Goal: Information Seeking & Learning: Check status

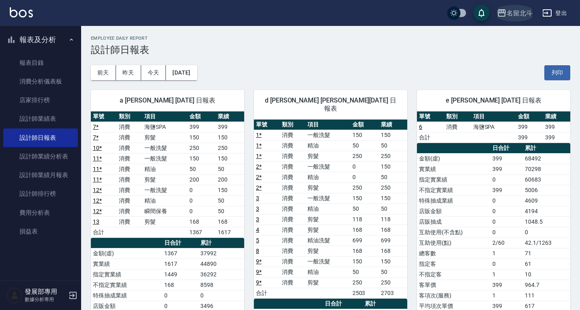
click at [510, 14] on div "名留北斗" at bounding box center [519, 13] width 26 height 10
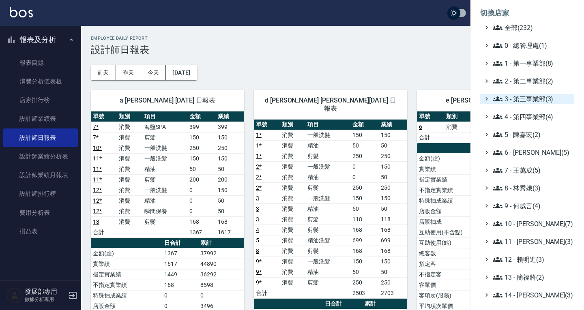
click at [521, 98] on span "3 - 第三事業部(3)" at bounding box center [532, 99] width 78 height 10
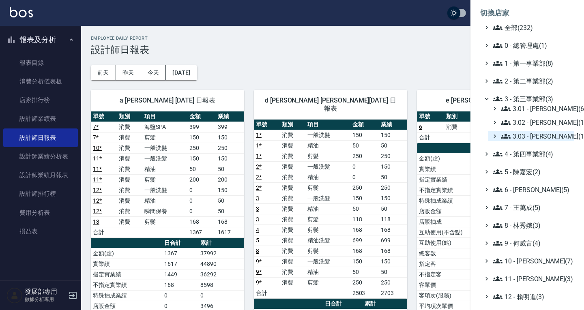
click at [524, 135] on span "3.03 - 張湘妮(1)" at bounding box center [536, 136] width 70 height 10
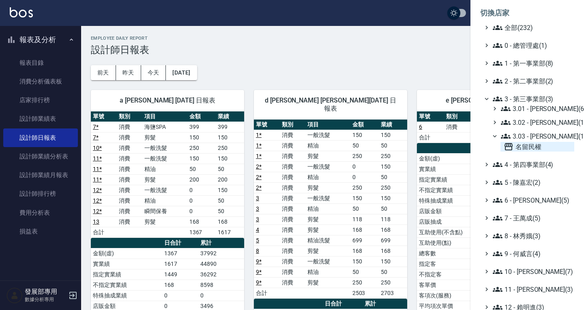
click at [516, 148] on span "名留民權" at bounding box center [537, 147] width 67 height 10
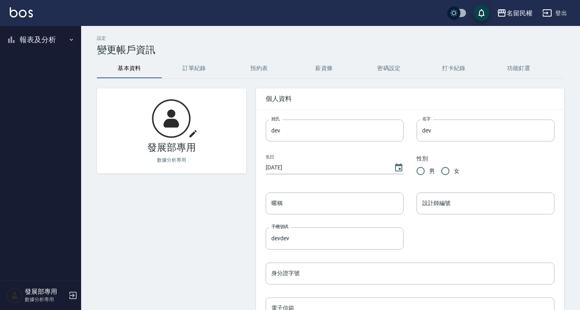
click at [32, 41] on button "報表及分析" at bounding box center [40, 39] width 75 height 21
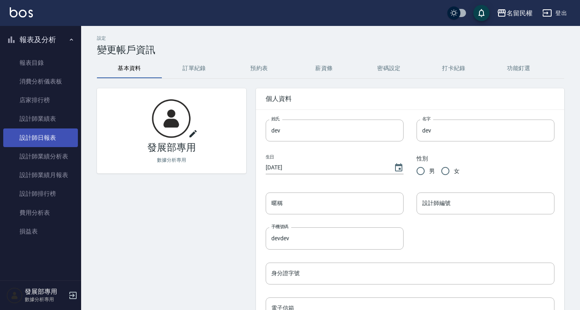
click at [51, 132] on link "設計師日報表" at bounding box center [40, 138] width 75 height 19
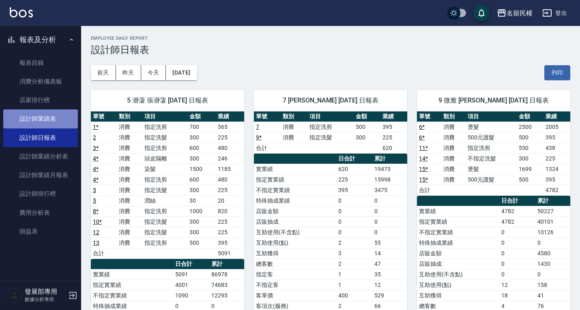
click at [58, 122] on link "設計師業績表" at bounding box center [40, 118] width 75 height 19
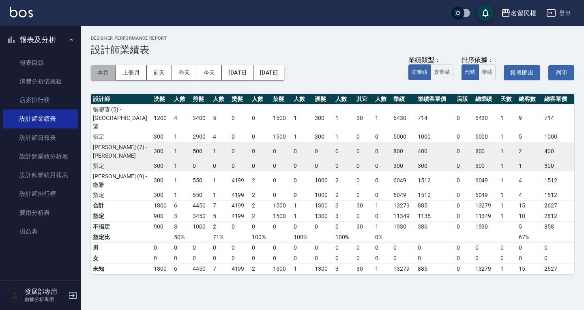
click at [112, 74] on button "本月" at bounding box center [103, 72] width 25 height 15
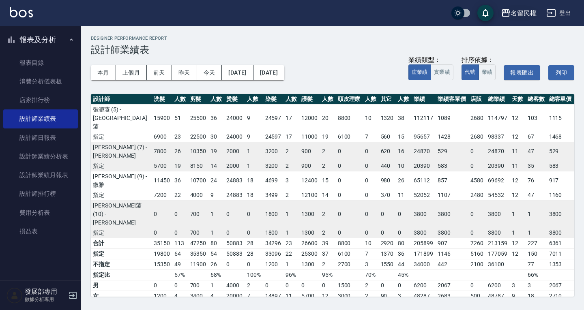
click at [518, 12] on div "名留民權" at bounding box center [523, 13] width 26 height 10
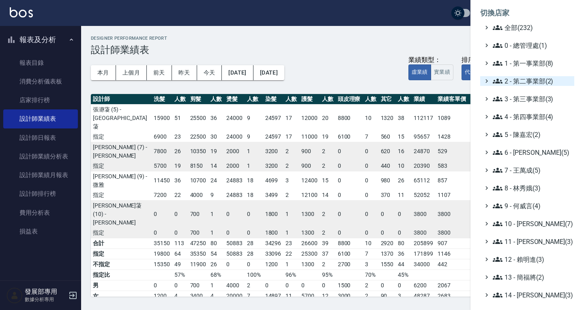
click at [529, 81] on span "2 - 第二事業部(2)" at bounding box center [532, 81] width 78 height 10
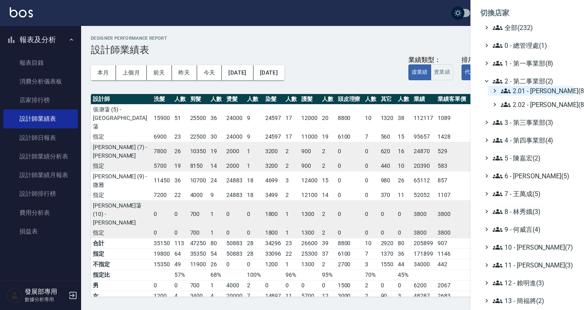
click at [531, 94] on span "2.01 - [PERSON_NAME](8)" at bounding box center [536, 91] width 70 height 10
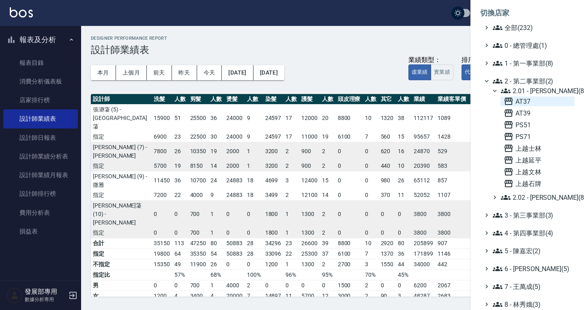
click at [532, 103] on span "AT37" at bounding box center [537, 101] width 67 height 10
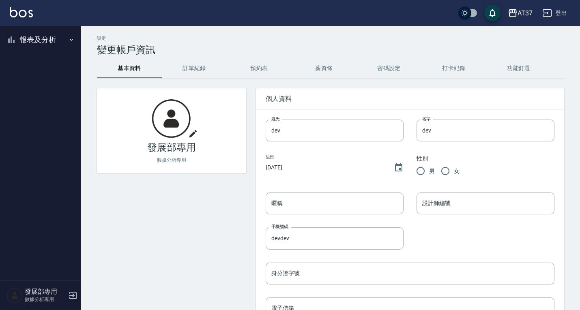
click at [36, 47] on button "報表及分析" at bounding box center [40, 39] width 75 height 21
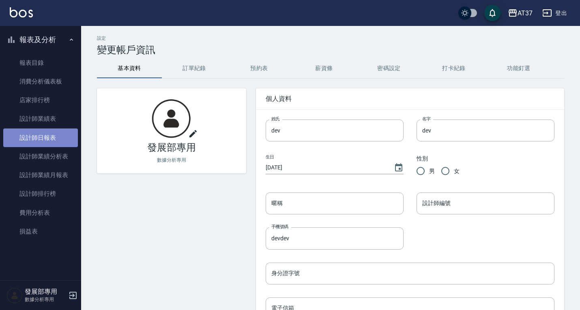
click at [51, 139] on link "設計師日報表" at bounding box center [40, 138] width 75 height 19
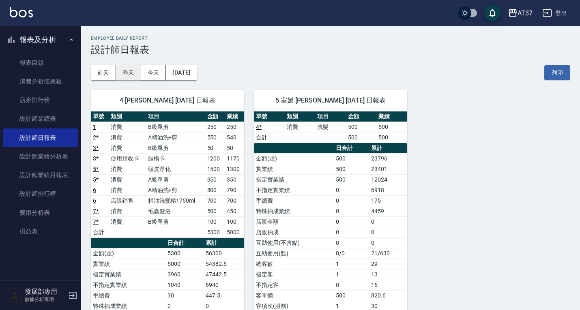
click at [126, 68] on button "昨天" at bounding box center [128, 72] width 25 height 15
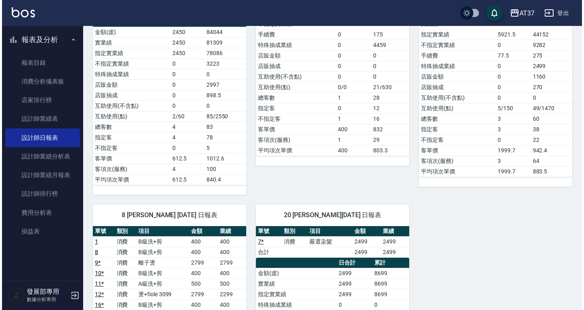
scroll to position [162, 0]
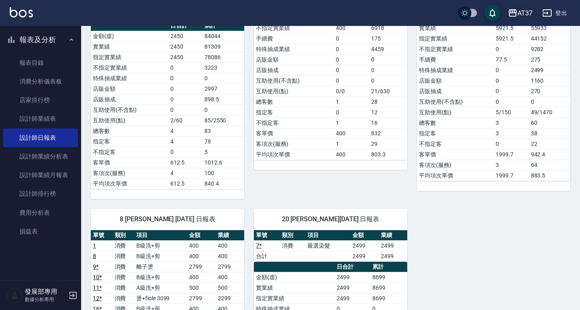
click at [517, 16] on icon "button" at bounding box center [513, 13] width 10 height 10
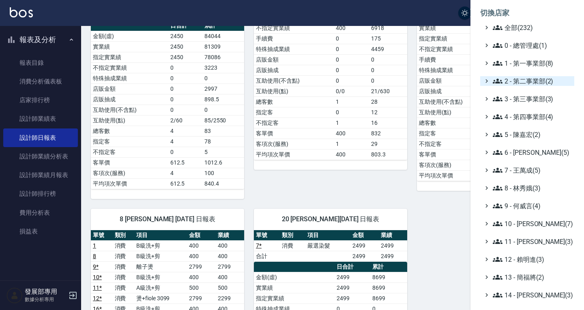
click at [525, 82] on span "2 - 第二事業部(2)" at bounding box center [532, 81] width 78 height 10
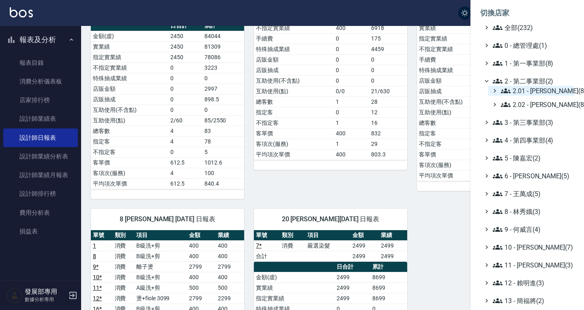
click at [527, 92] on span "2.01 - 李思敏(8)" at bounding box center [536, 91] width 70 height 10
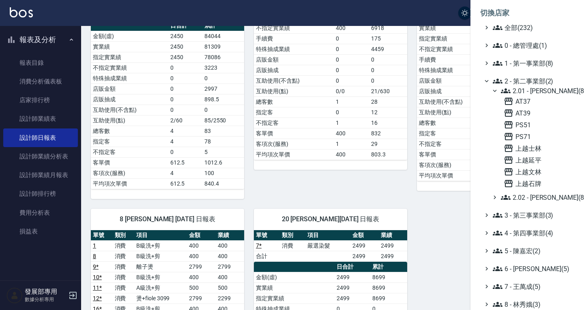
click at [529, 94] on span "2.01 - 李思敏(8)" at bounding box center [536, 91] width 70 height 10
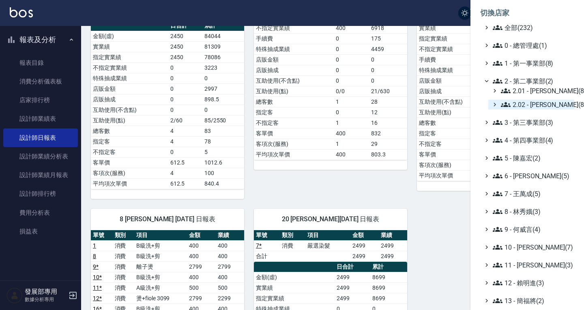
click at [530, 109] on span "2.02 - 何恭霖(8)" at bounding box center [536, 105] width 70 height 10
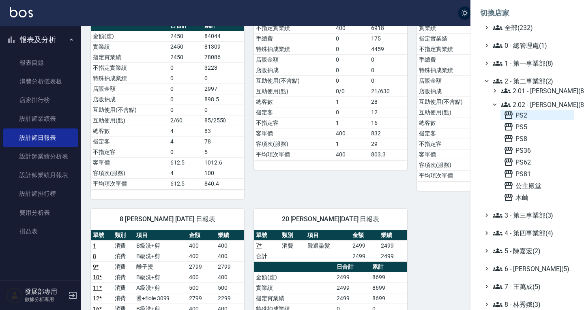
click at [530, 117] on span "PS2" at bounding box center [537, 115] width 67 height 10
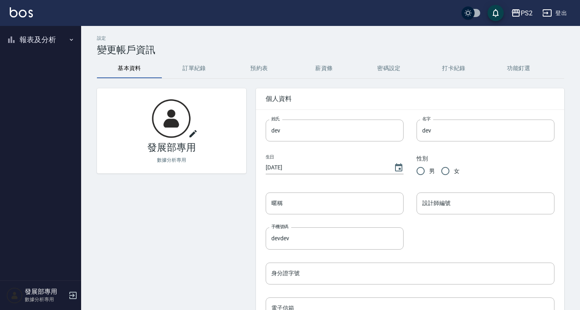
click at [46, 39] on button "報表及分析" at bounding box center [40, 39] width 75 height 21
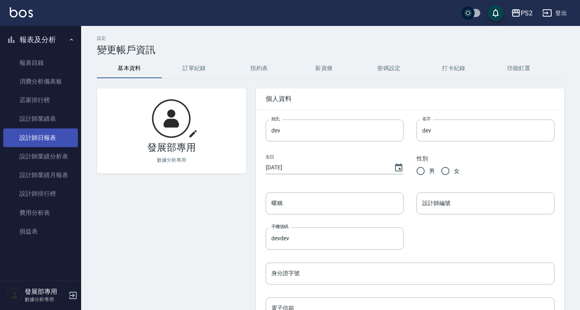
click at [49, 141] on link "設計師日報表" at bounding box center [40, 138] width 75 height 19
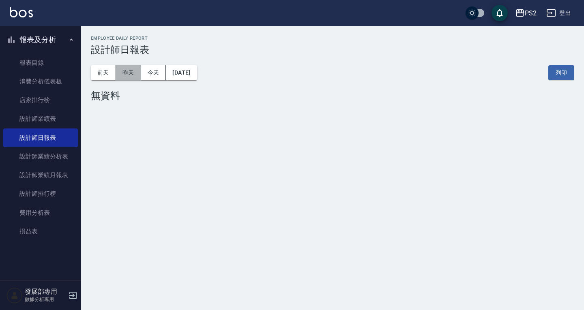
click at [126, 72] on button "昨天" at bounding box center [128, 72] width 25 height 15
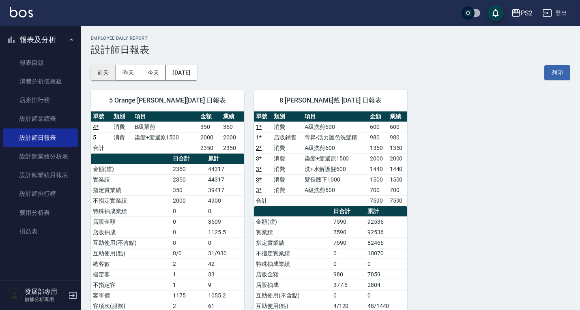
click at [100, 72] on button "前天" at bounding box center [103, 72] width 25 height 15
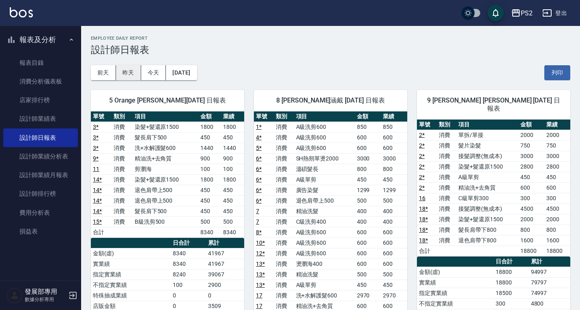
click at [133, 69] on button "昨天" at bounding box center [128, 72] width 25 height 15
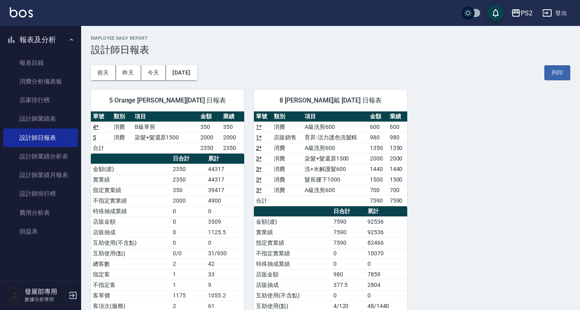
click at [514, 12] on icon "button" at bounding box center [516, 12] width 8 height 7
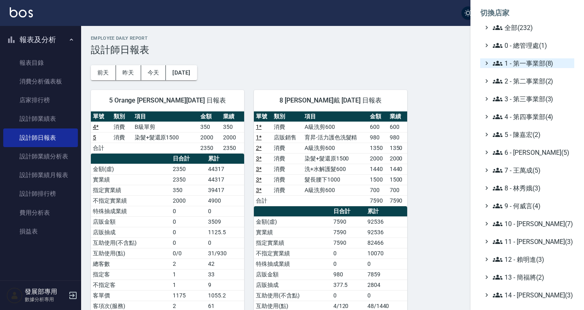
click at [520, 65] on span "1 - 第一事業部(8)" at bounding box center [532, 63] width 78 height 10
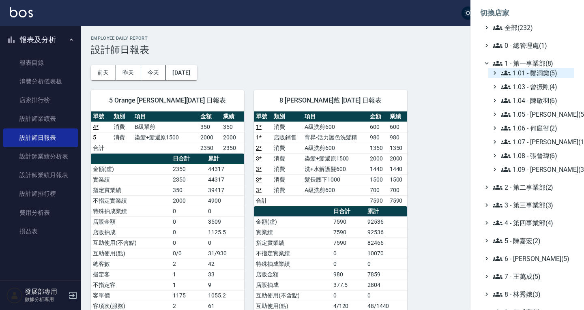
click at [530, 71] on span "1.01 - 鄭洞樂(5)" at bounding box center [536, 73] width 70 height 10
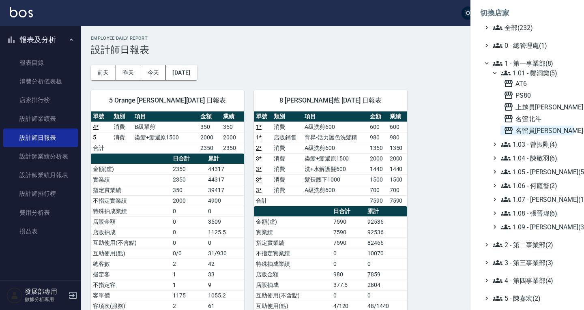
click at [532, 129] on span "名留員林中正" at bounding box center [537, 131] width 67 height 10
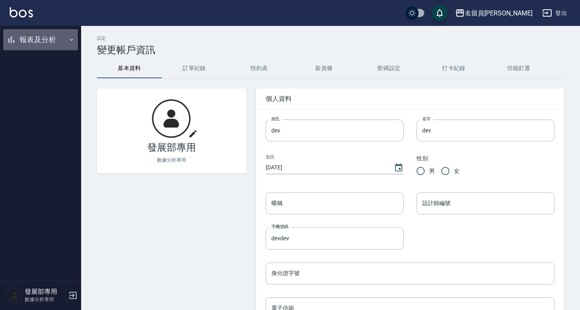
click at [38, 42] on button "報表及分析" at bounding box center [40, 39] width 75 height 21
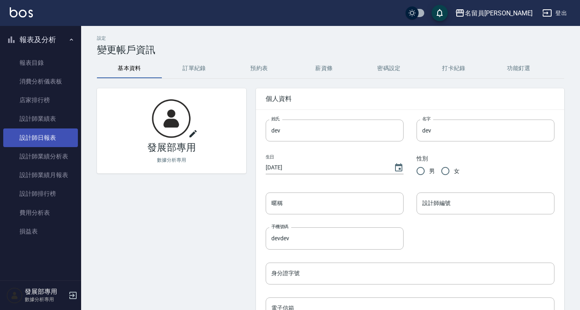
click at [63, 145] on link "設計師日報表" at bounding box center [40, 138] width 75 height 19
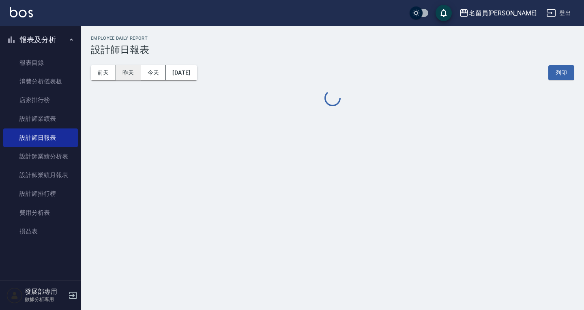
click at [131, 74] on button "昨天" at bounding box center [128, 72] width 25 height 15
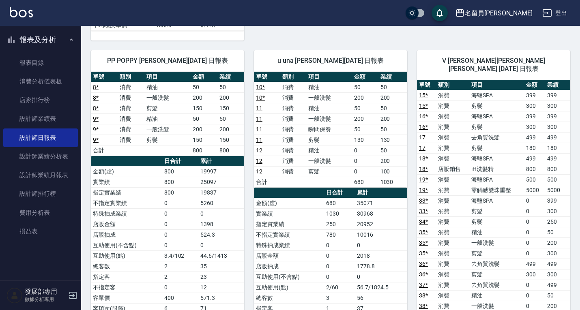
scroll to position [649, 0]
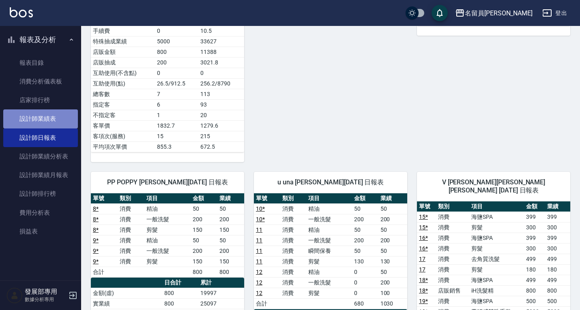
click at [47, 115] on link "設計師業績表" at bounding box center [40, 118] width 75 height 19
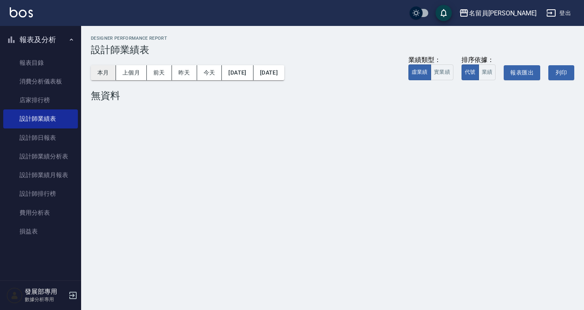
click at [106, 70] on button "本月" at bounding box center [103, 72] width 25 height 15
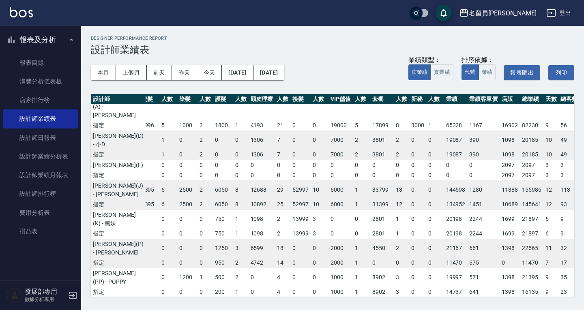
scroll to position [154, 77]
click at [501, 10] on div "名留員林中正" at bounding box center [503, 13] width 68 height 10
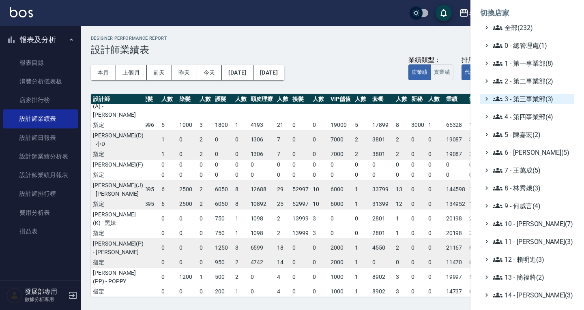
click at [536, 98] on span "3 - 第三事業部(3)" at bounding box center [532, 99] width 78 height 10
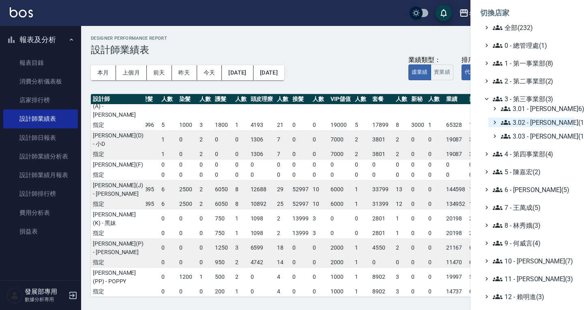
click at [543, 123] on span "3.02 - 王麗滿(1)" at bounding box center [536, 123] width 70 height 10
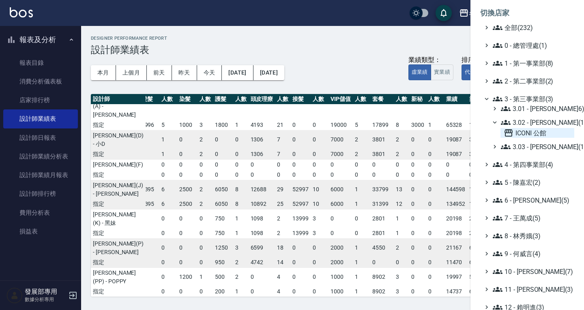
click at [538, 129] on span "ICONI 公館" at bounding box center [537, 133] width 67 height 10
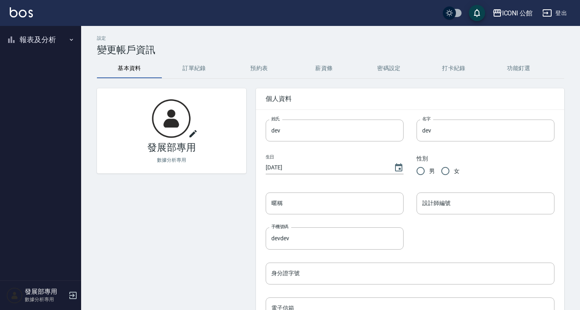
click at [53, 38] on button "報表及分析" at bounding box center [40, 39] width 75 height 21
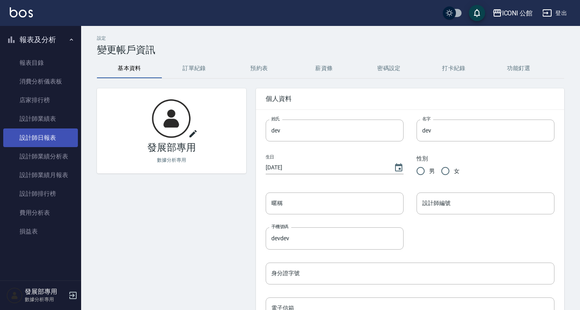
click at [49, 136] on link "設計師日報表" at bounding box center [40, 138] width 75 height 19
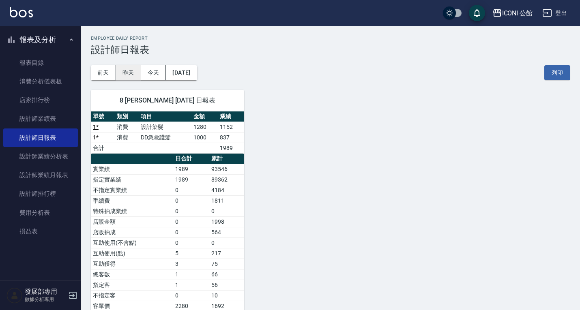
click at [134, 72] on button "昨天" at bounding box center [128, 72] width 25 height 15
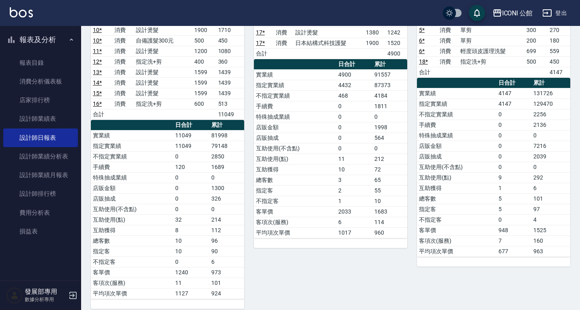
scroll to position [15, 0]
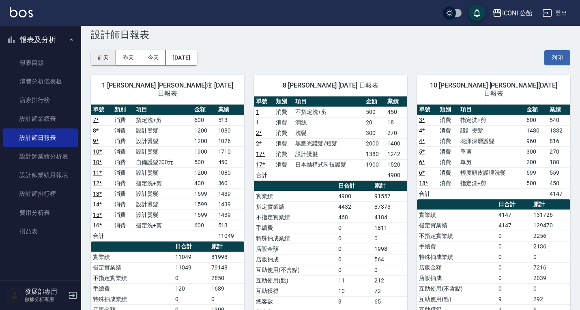
click at [106, 56] on button "前天" at bounding box center [103, 57] width 25 height 15
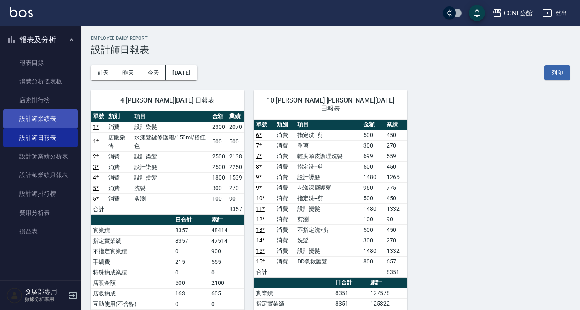
click at [46, 113] on link "設計師業績表" at bounding box center [40, 118] width 75 height 19
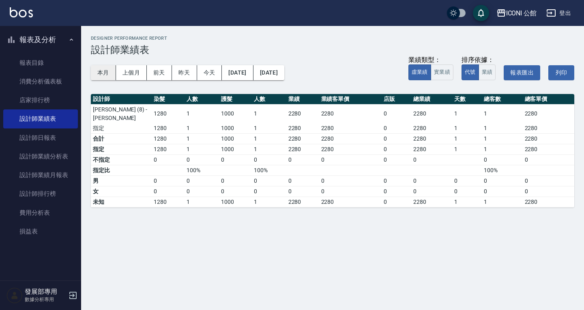
click at [107, 72] on button "本月" at bounding box center [103, 72] width 25 height 15
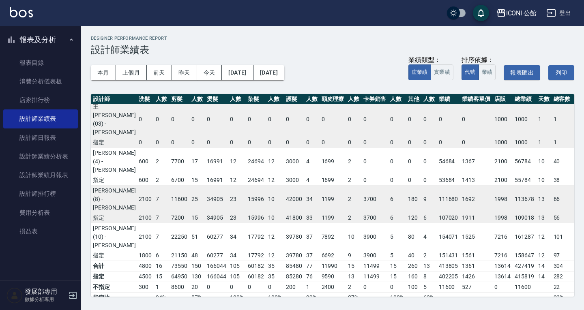
scroll to position [0, 1]
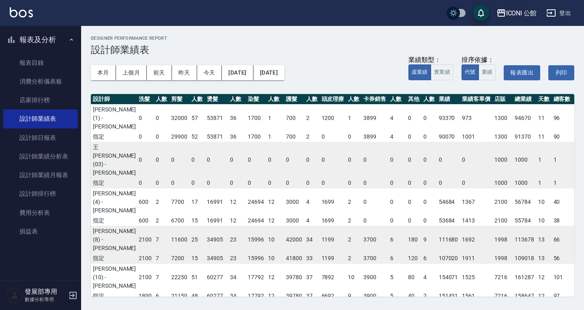
click at [523, 17] on div "ICONI 公館" at bounding box center [521, 13] width 31 height 10
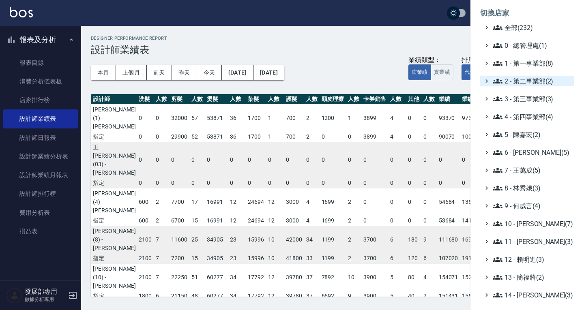
click at [527, 76] on span "2 - 第二事業部(2)" at bounding box center [532, 81] width 78 height 10
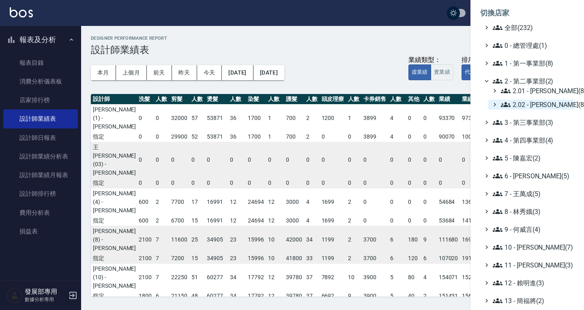
click at [530, 101] on span "2.02 - 何恭霖(8)" at bounding box center [536, 105] width 70 height 10
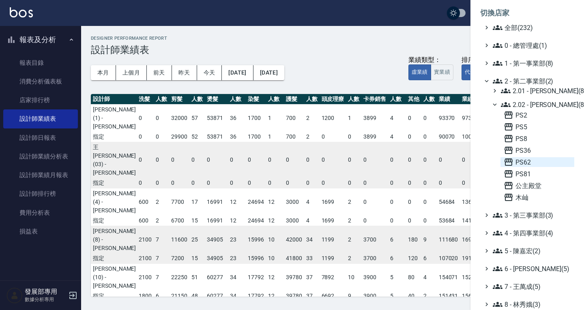
click at [526, 161] on span "PS62" at bounding box center [537, 162] width 67 height 10
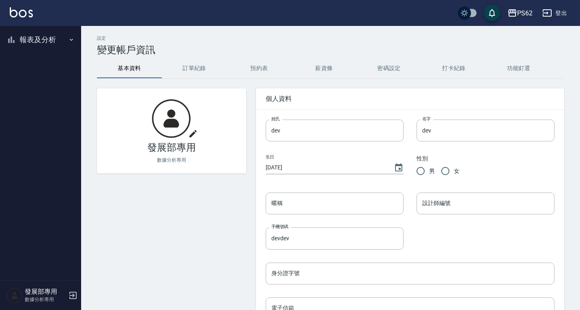
click at [46, 42] on button "報表及分析" at bounding box center [40, 39] width 75 height 21
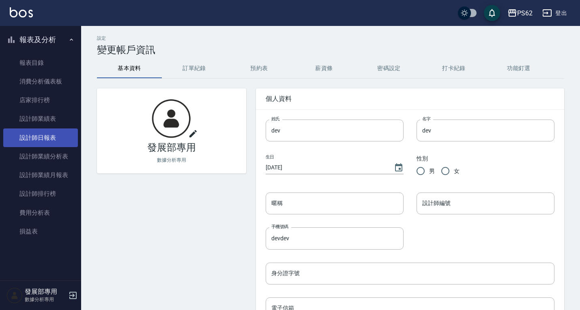
click at [45, 145] on link "設計師日報表" at bounding box center [40, 138] width 75 height 19
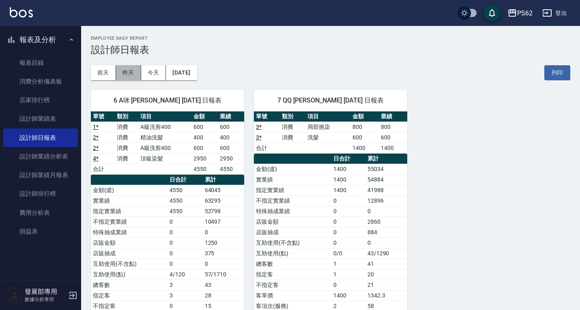
click at [131, 73] on button "昨天" at bounding box center [128, 72] width 25 height 15
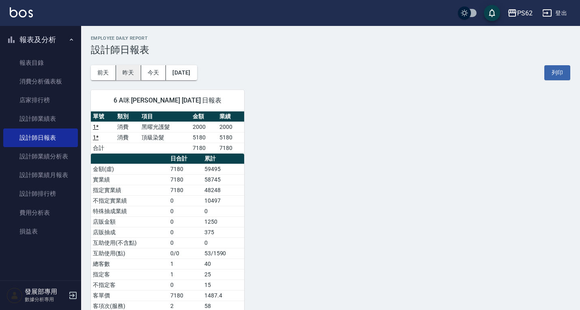
click at [131, 75] on button "昨天" at bounding box center [128, 72] width 25 height 15
click at [144, 73] on button "今天" at bounding box center [153, 72] width 25 height 15
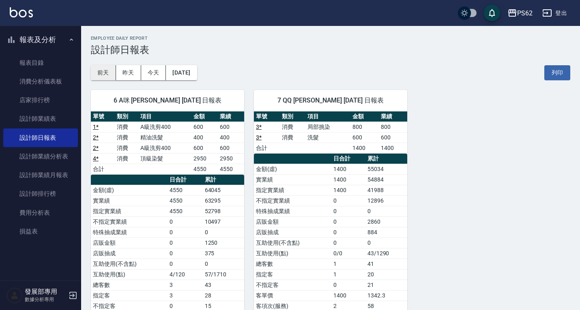
click at [103, 71] on button "前天" at bounding box center [103, 72] width 25 height 15
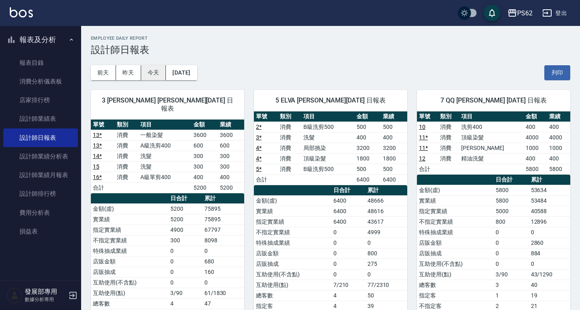
click at [152, 71] on button "今天" at bounding box center [153, 72] width 25 height 15
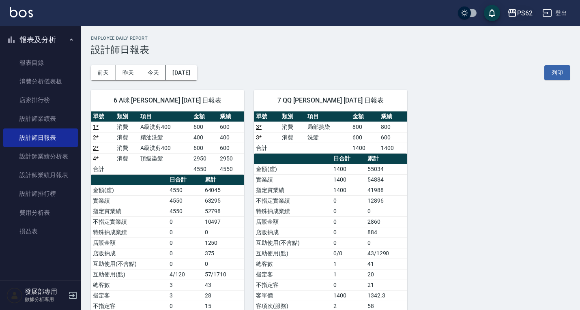
click at [518, 13] on div "PS62" at bounding box center [524, 13] width 15 height 10
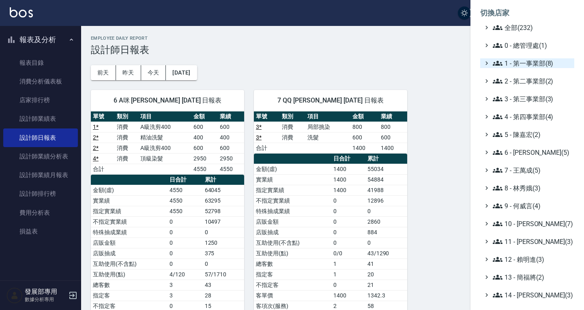
click at [527, 64] on span "1 - 第一事業部(8)" at bounding box center [532, 63] width 78 height 10
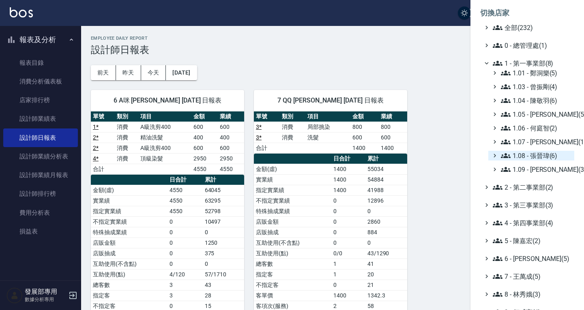
click at [528, 159] on span "1.08 - 張晉瑋(6)" at bounding box center [536, 156] width 70 height 10
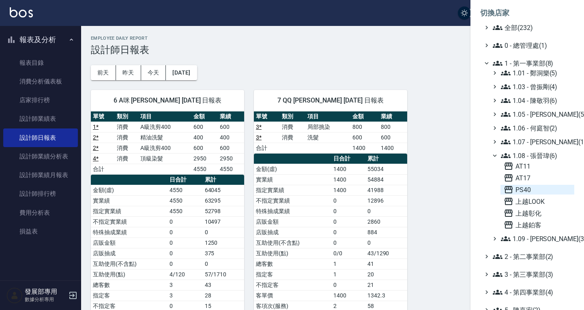
click at [529, 193] on span "PS40" at bounding box center [537, 190] width 67 height 10
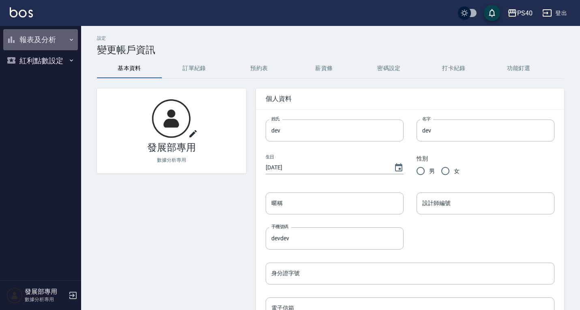
click at [36, 40] on button "報表及分析" at bounding box center [40, 39] width 75 height 21
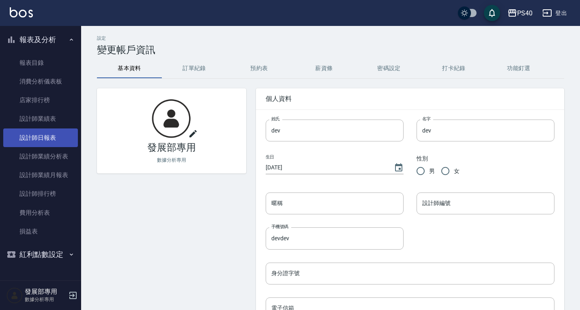
click at [48, 137] on link "設計師日報表" at bounding box center [40, 138] width 75 height 19
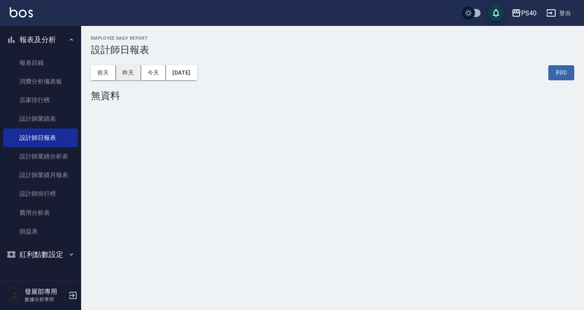
click at [130, 72] on button "昨天" at bounding box center [128, 72] width 25 height 15
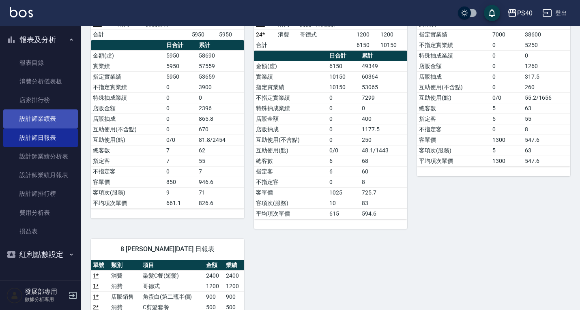
scroll to position [162, 0]
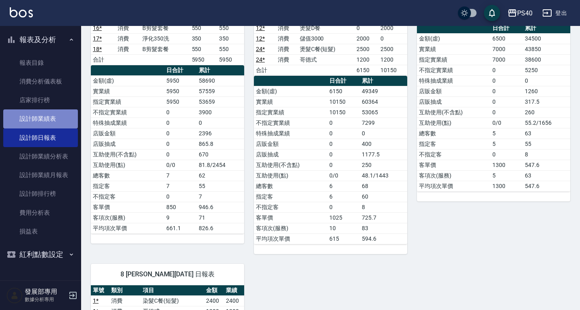
click at [55, 114] on link "設計師業績表" at bounding box center [40, 118] width 75 height 19
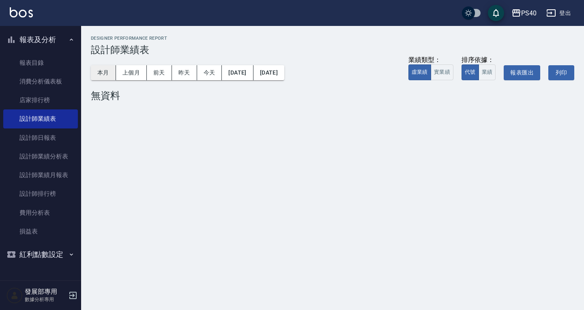
click at [114, 71] on button "本月" at bounding box center [103, 72] width 25 height 15
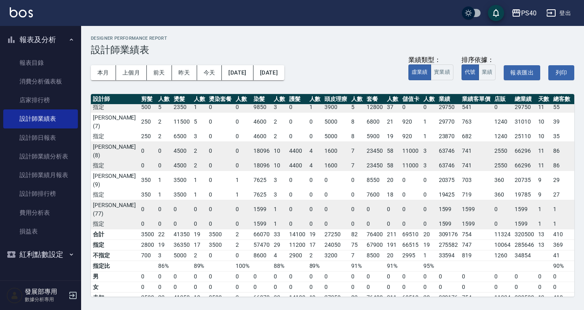
scroll to position [0, 31]
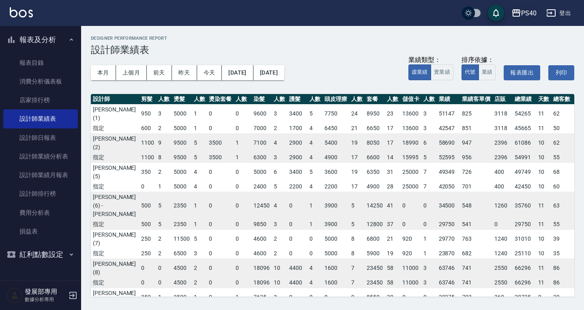
click at [526, 16] on div "PS40" at bounding box center [528, 13] width 15 height 10
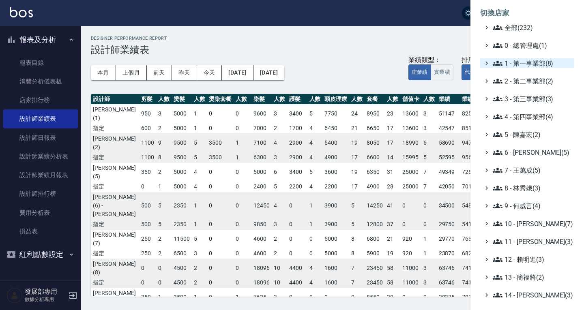
click at [523, 63] on span "1 - 第一事業部(8)" at bounding box center [532, 63] width 78 height 10
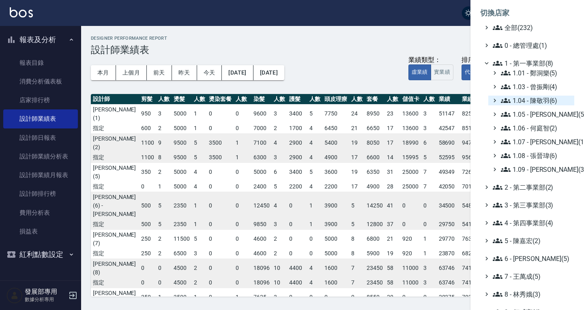
click at [544, 102] on span "1.04 - 陳敬羽(6)" at bounding box center [536, 101] width 70 height 10
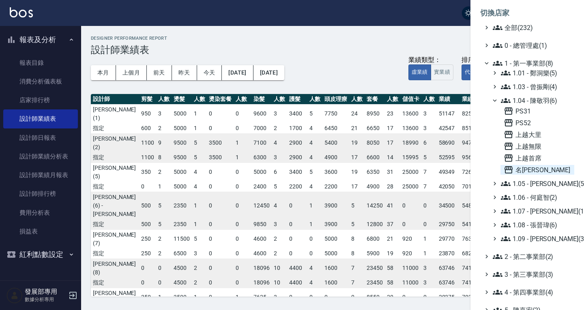
click at [536, 169] on span "名[PERSON_NAME]" at bounding box center [537, 170] width 67 height 10
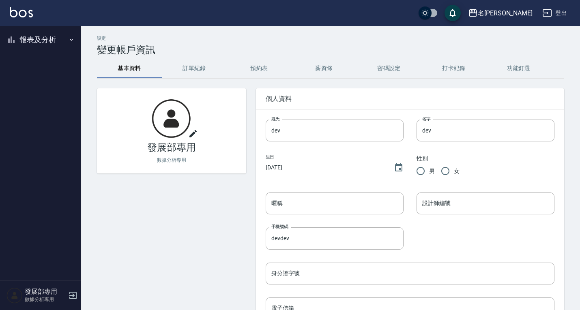
click at [32, 45] on button "報表及分析" at bounding box center [40, 39] width 75 height 21
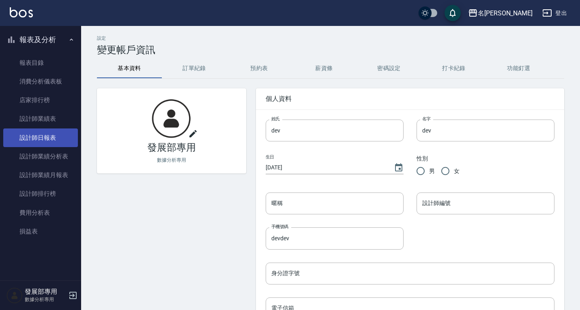
click at [57, 135] on link "設計師日報表" at bounding box center [40, 138] width 75 height 19
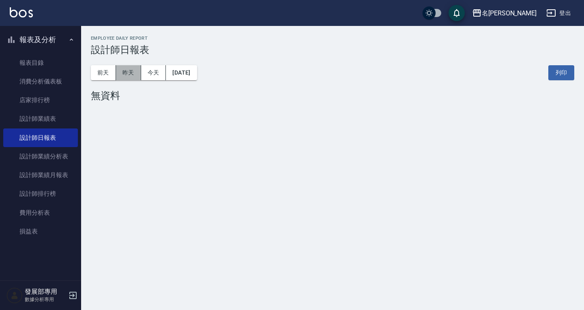
click at [131, 71] on button "昨天" at bounding box center [128, 72] width 25 height 15
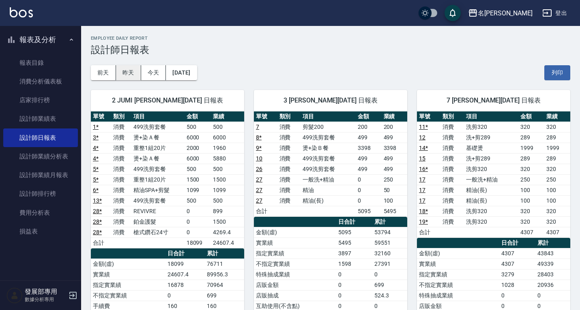
click at [117, 70] on button "昨天" at bounding box center [128, 72] width 25 height 15
click at [107, 68] on button "前天" at bounding box center [103, 72] width 25 height 15
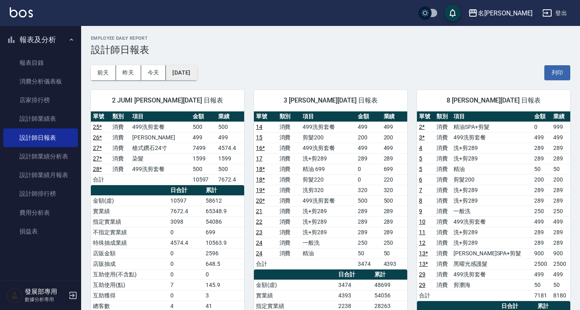
click at [197, 71] on button "[DATE]" at bounding box center [181, 72] width 31 height 15
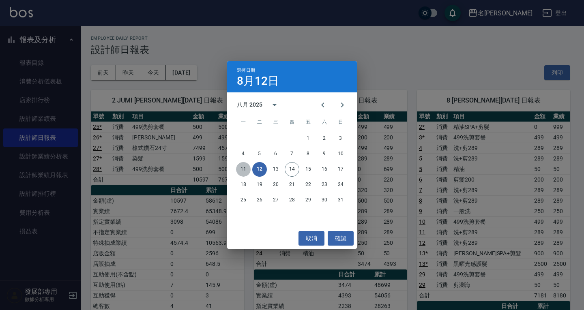
click at [241, 165] on button "11" at bounding box center [243, 169] width 15 height 15
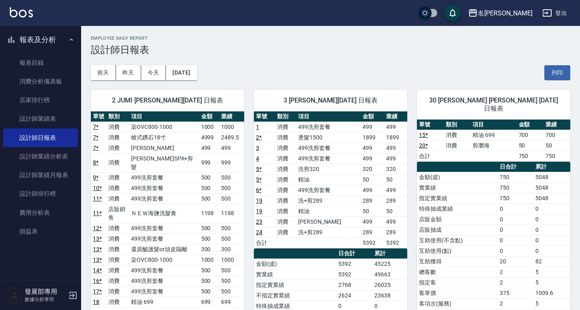
click at [205, 64] on div "[DATE] [DATE] [DATE] [DATE] 列印" at bounding box center [330, 73] width 479 height 34
click at [197, 69] on button "[DATE]" at bounding box center [181, 72] width 31 height 15
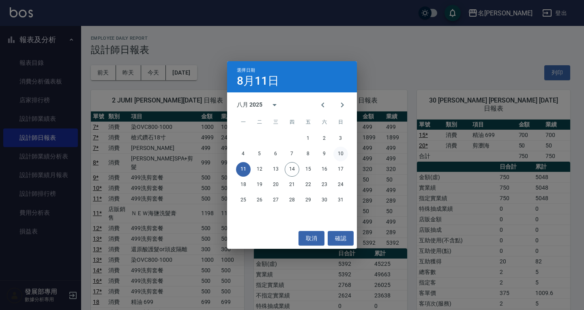
click at [339, 156] on button "10" at bounding box center [340, 154] width 15 height 15
